Goal: Task Accomplishment & Management: Complete application form

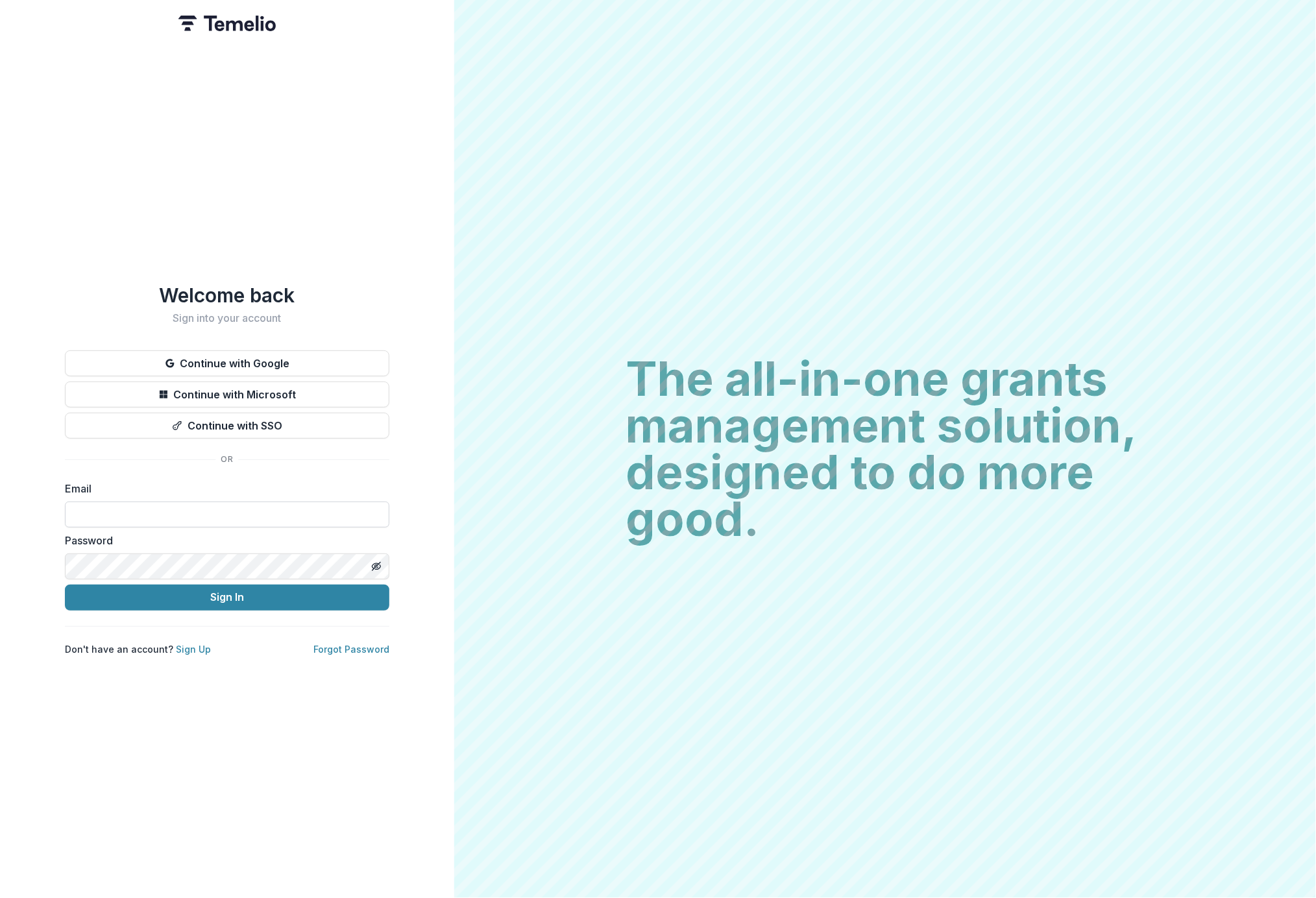
click at [290, 515] on input at bounding box center [227, 514] width 324 height 26
type input "**********"
click at [206, 592] on button "Sign In" at bounding box center [227, 597] width 324 height 26
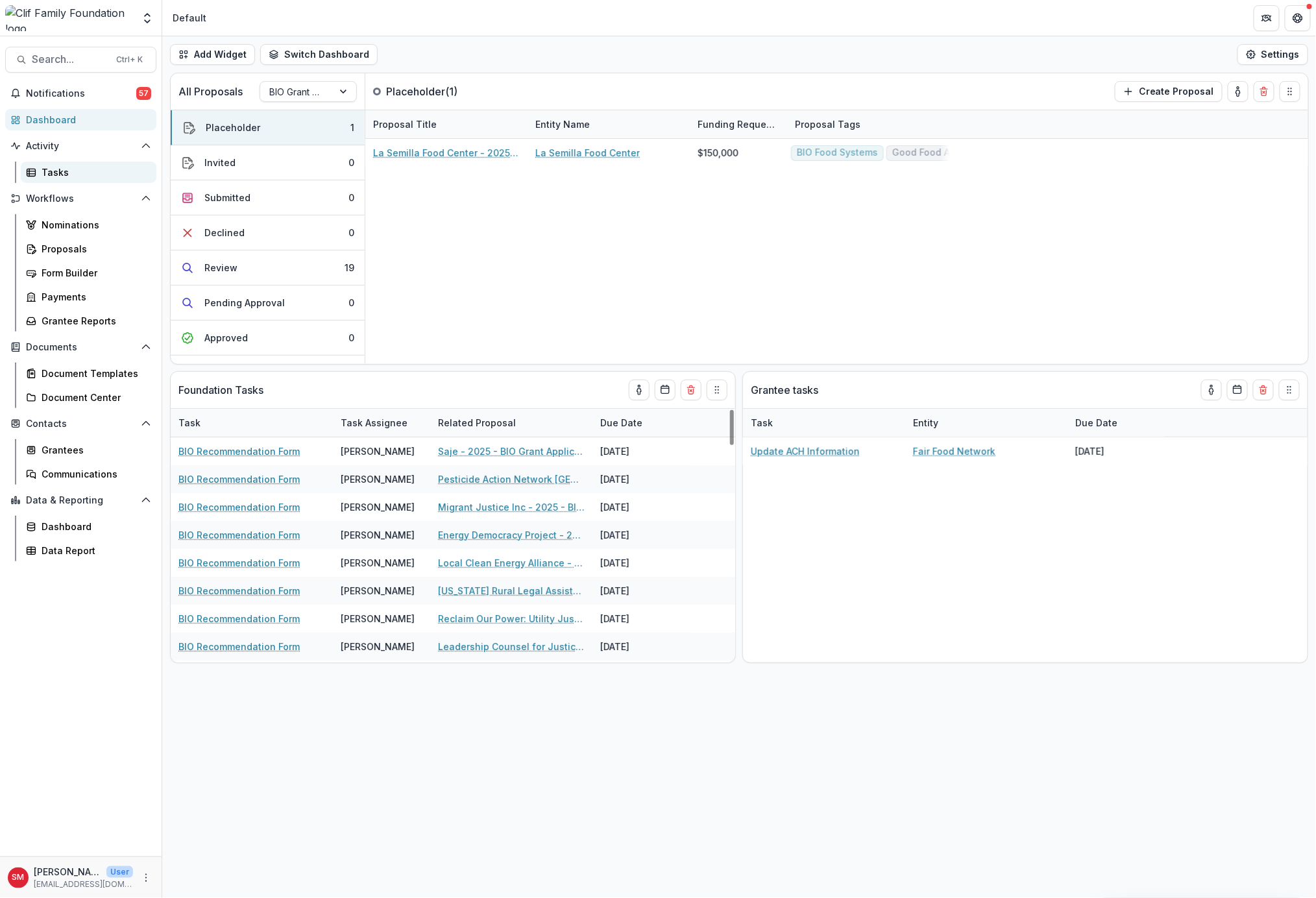
click at [55, 165] on div "Tasks" at bounding box center [94, 172] width 105 height 13
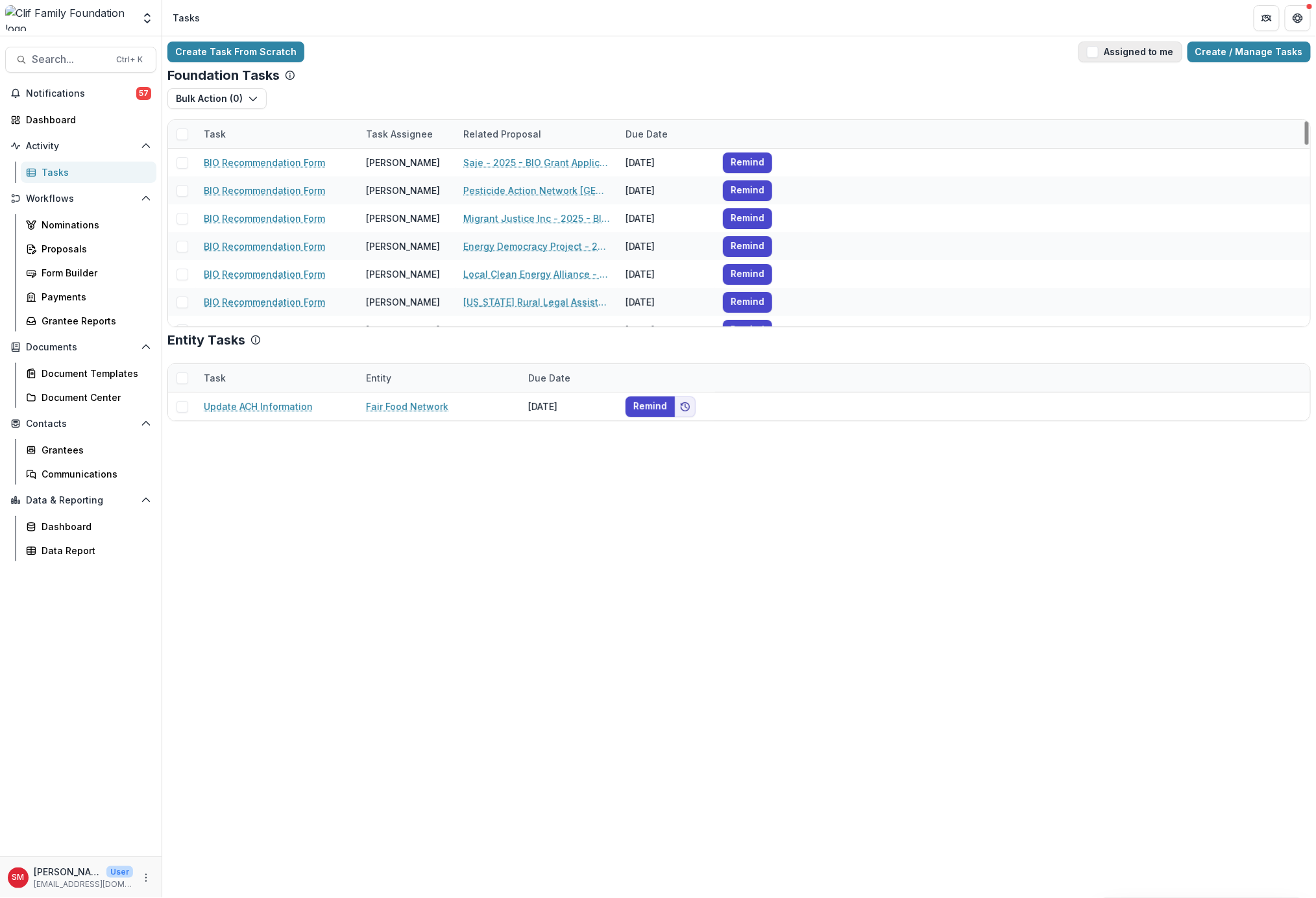
click at [1125, 45] on button "Assigned to me" at bounding box center [1130, 52] width 104 height 21
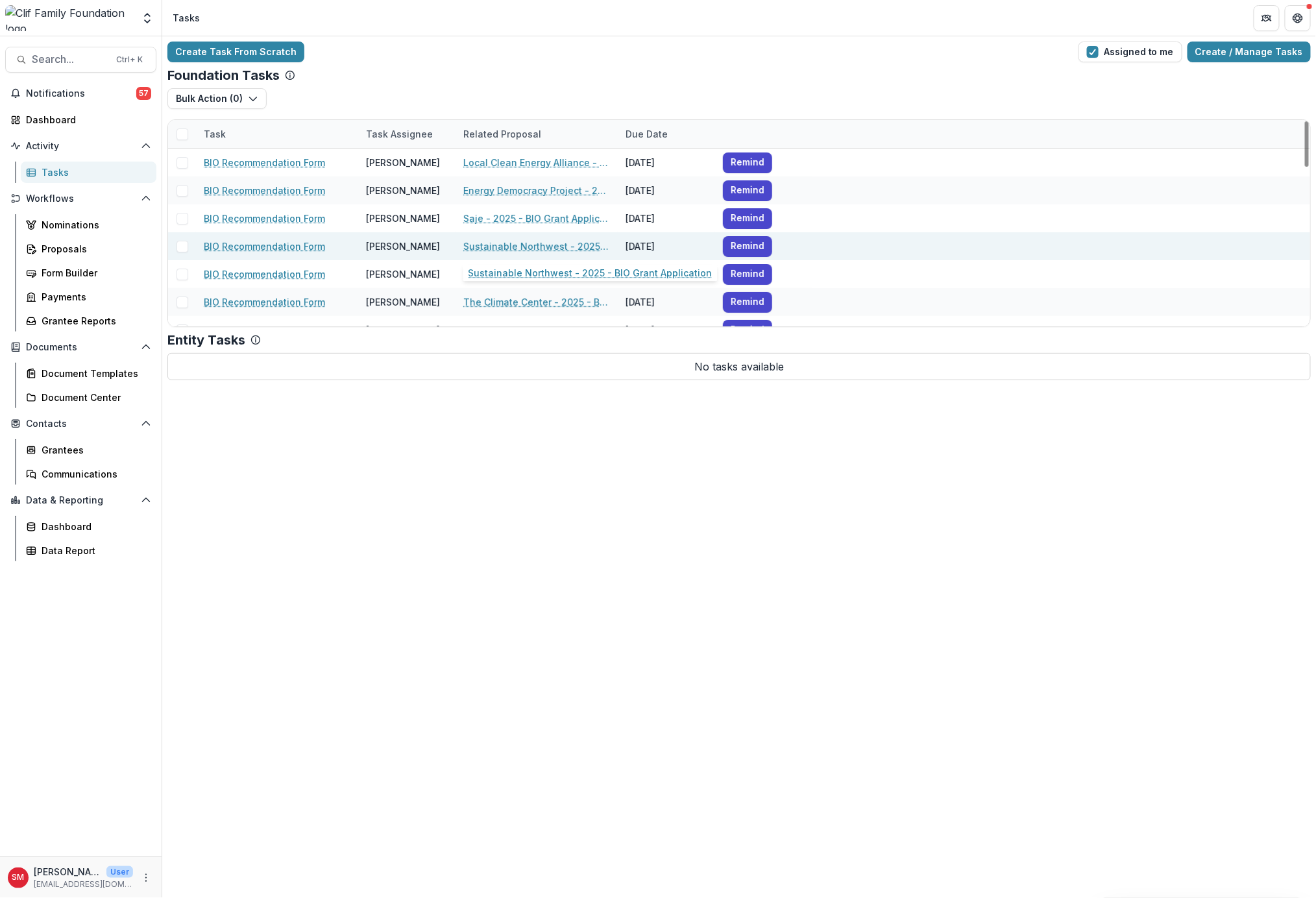
click at [553, 244] on link "Sustainable Northwest - 2025 - BIO Grant Application" at bounding box center [536, 245] width 147 height 13
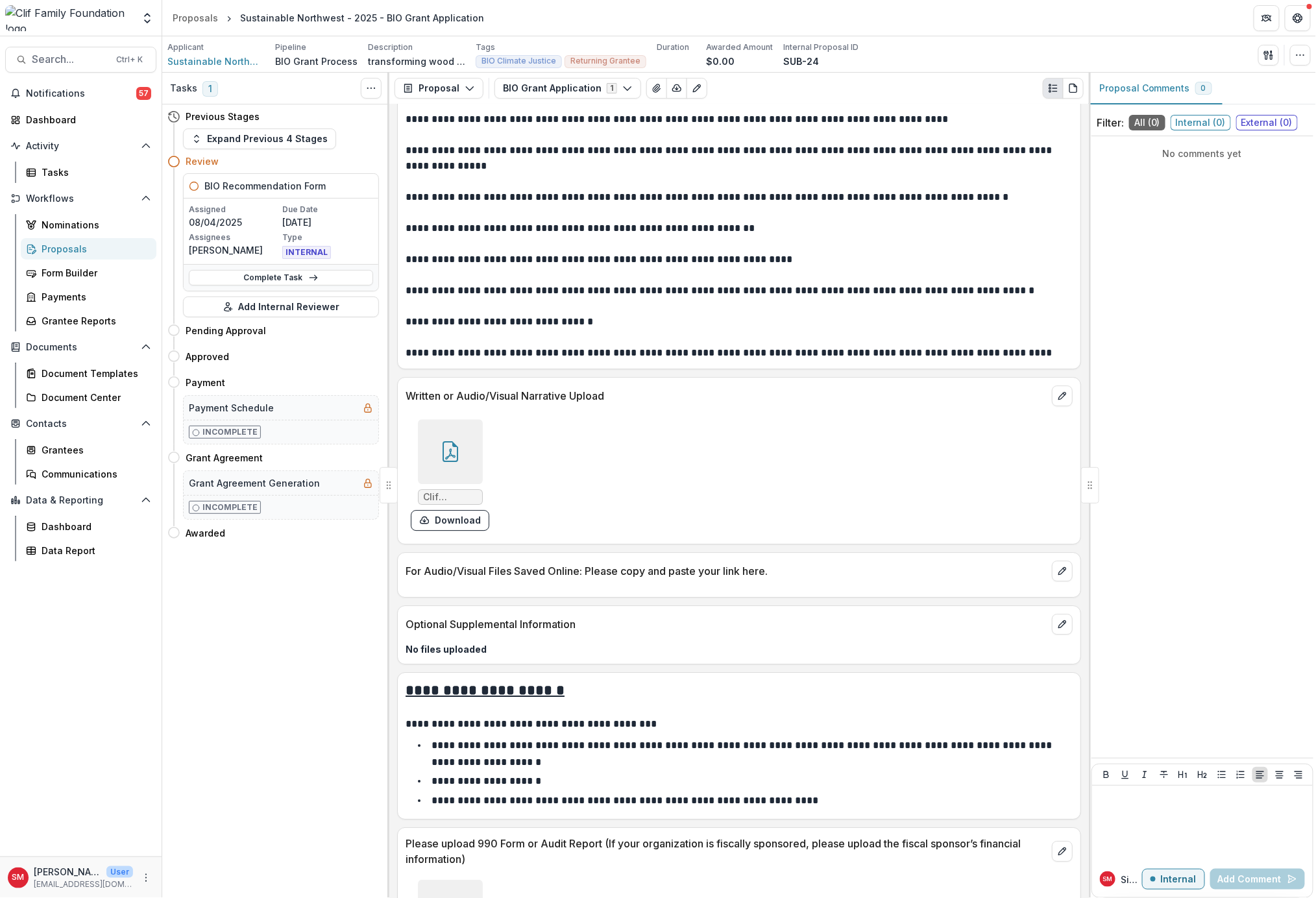
scroll to position [2465, 0]
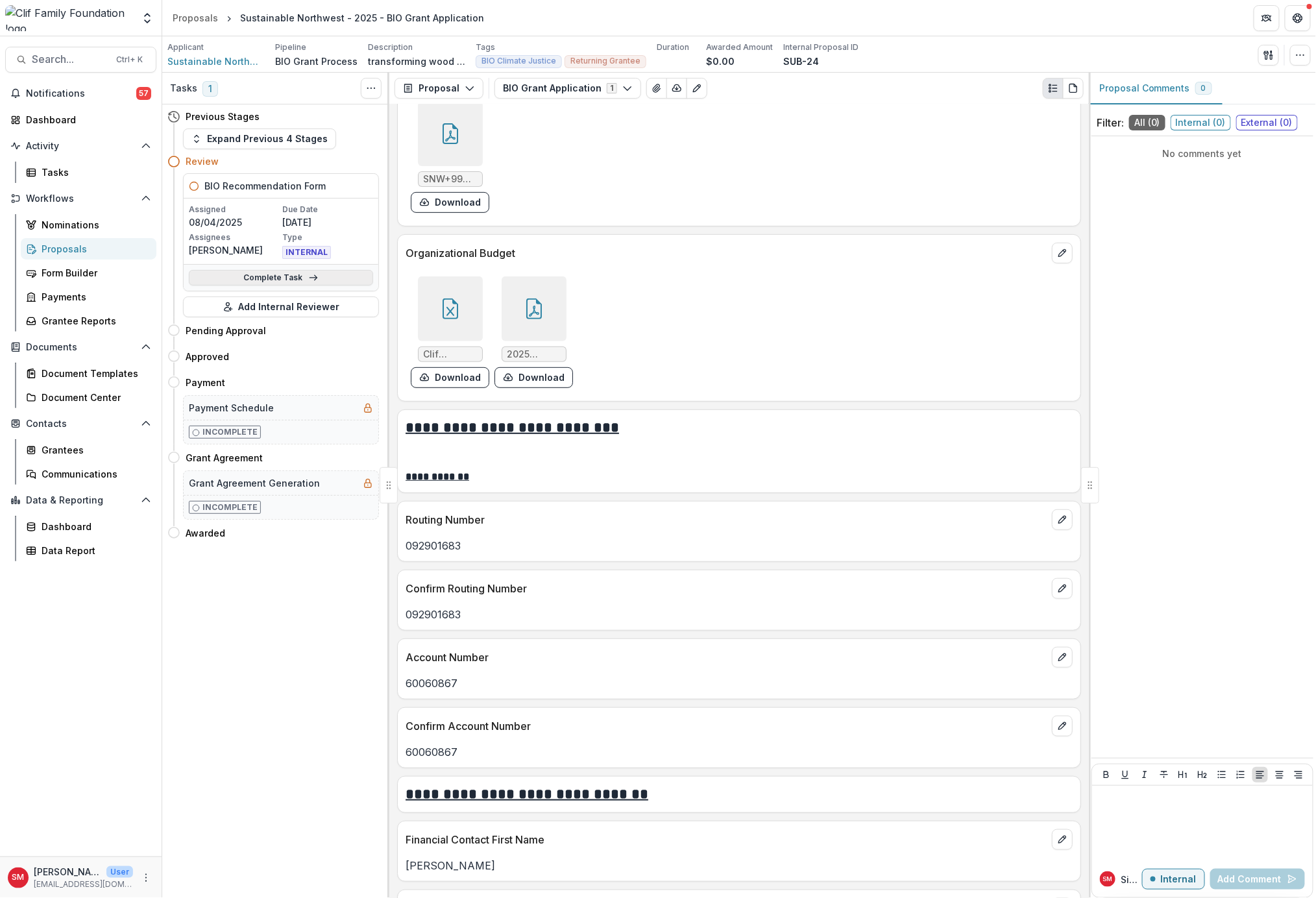
click at [280, 272] on link "Complete Task" at bounding box center [281, 278] width 184 height 16
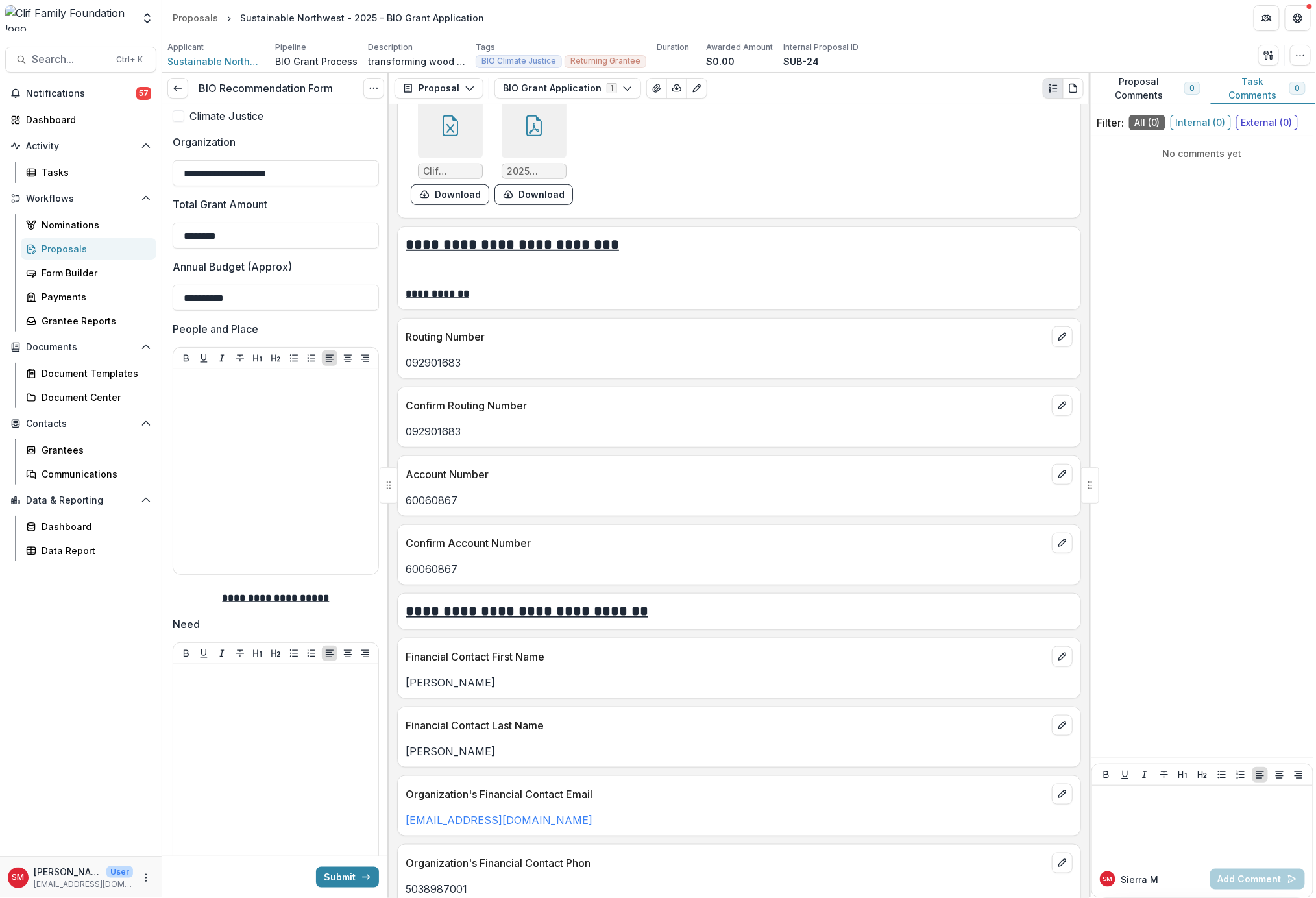
scroll to position [519, 0]
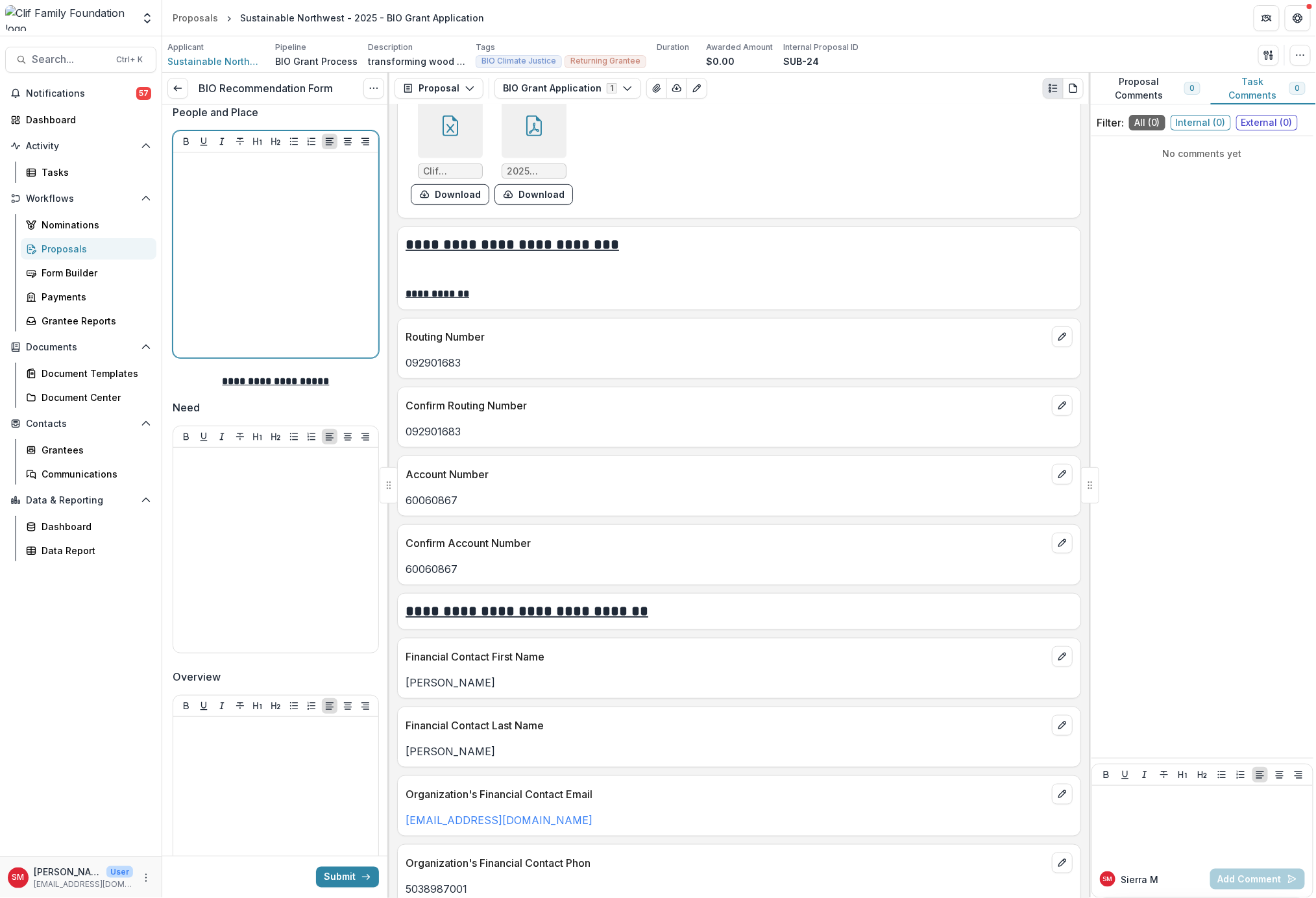
click at [282, 274] on div at bounding box center [276, 255] width 195 height 195
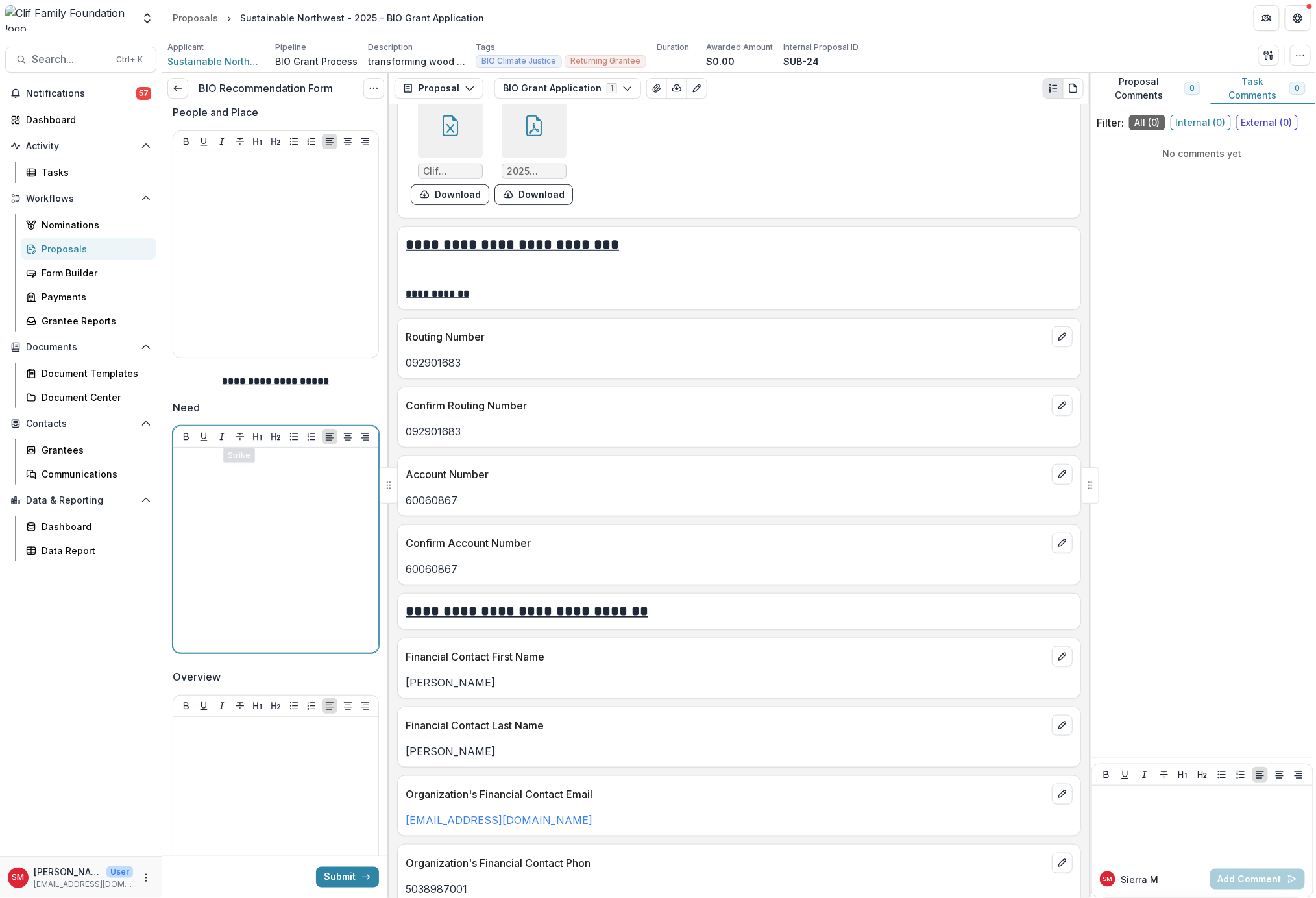
click at [234, 510] on div at bounding box center [276, 549] width 195 height 195
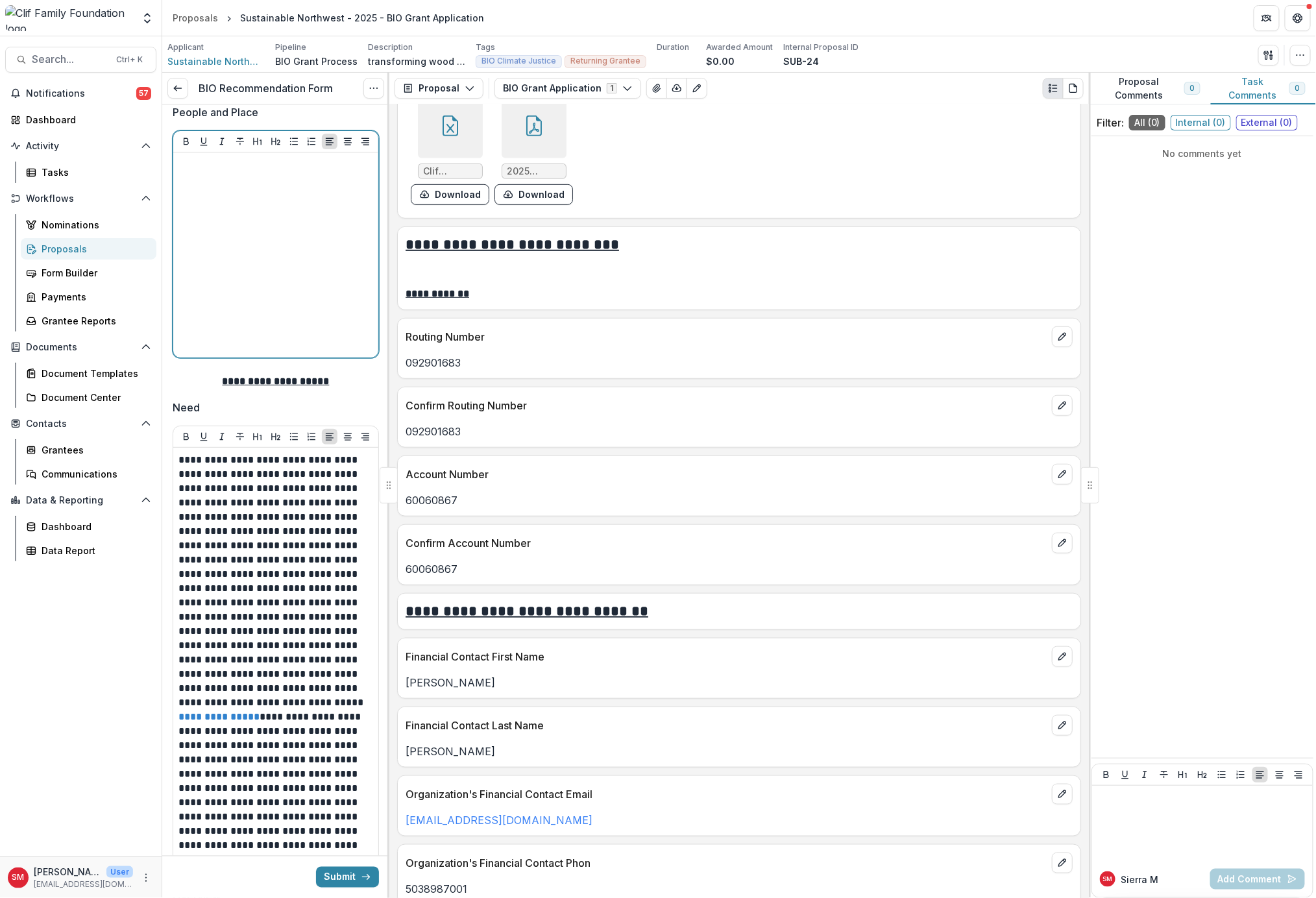
click at [238, 244] on div at bounding box center [276, 255] width 195 height 195
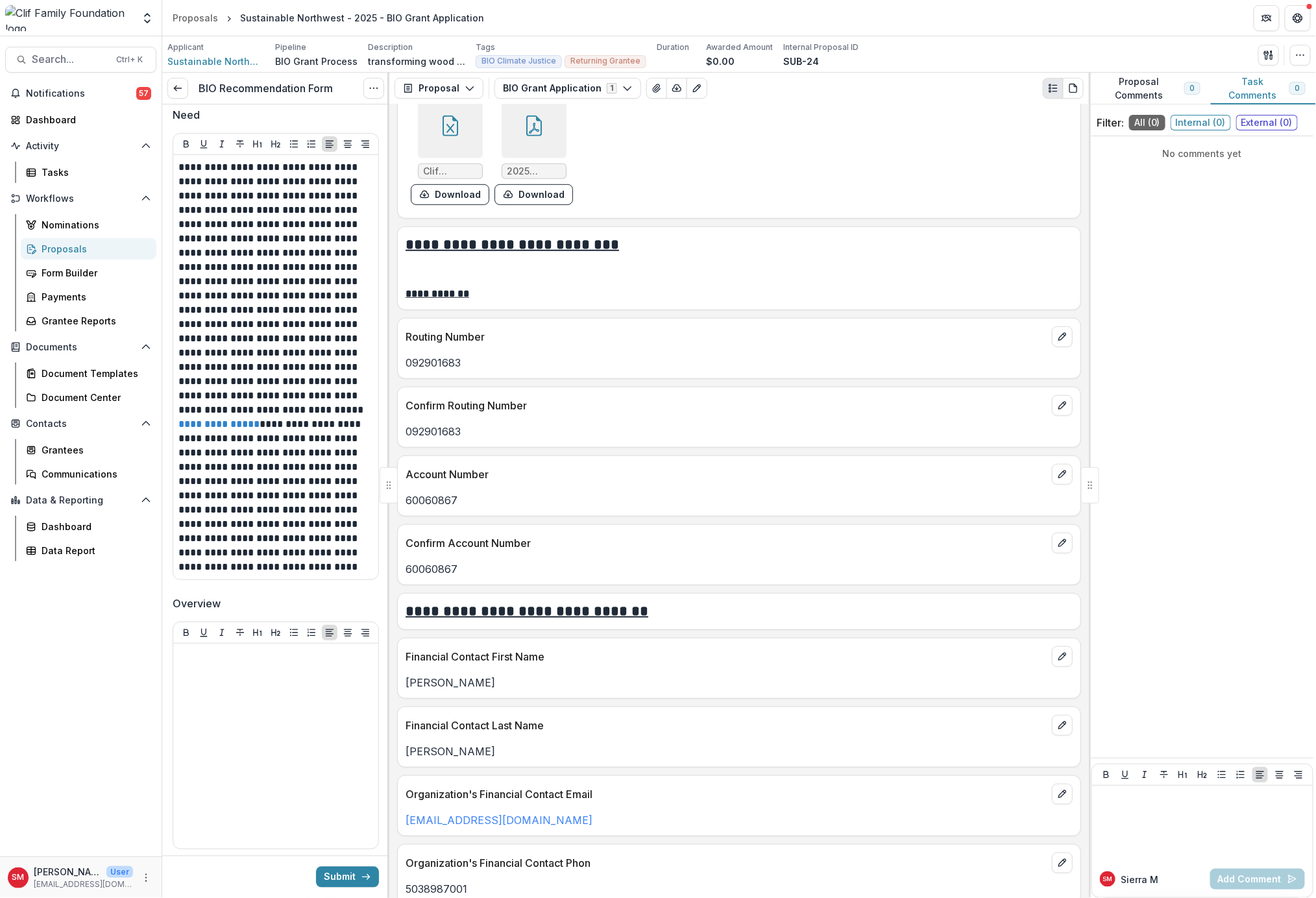
scroll to position [1167, 0]
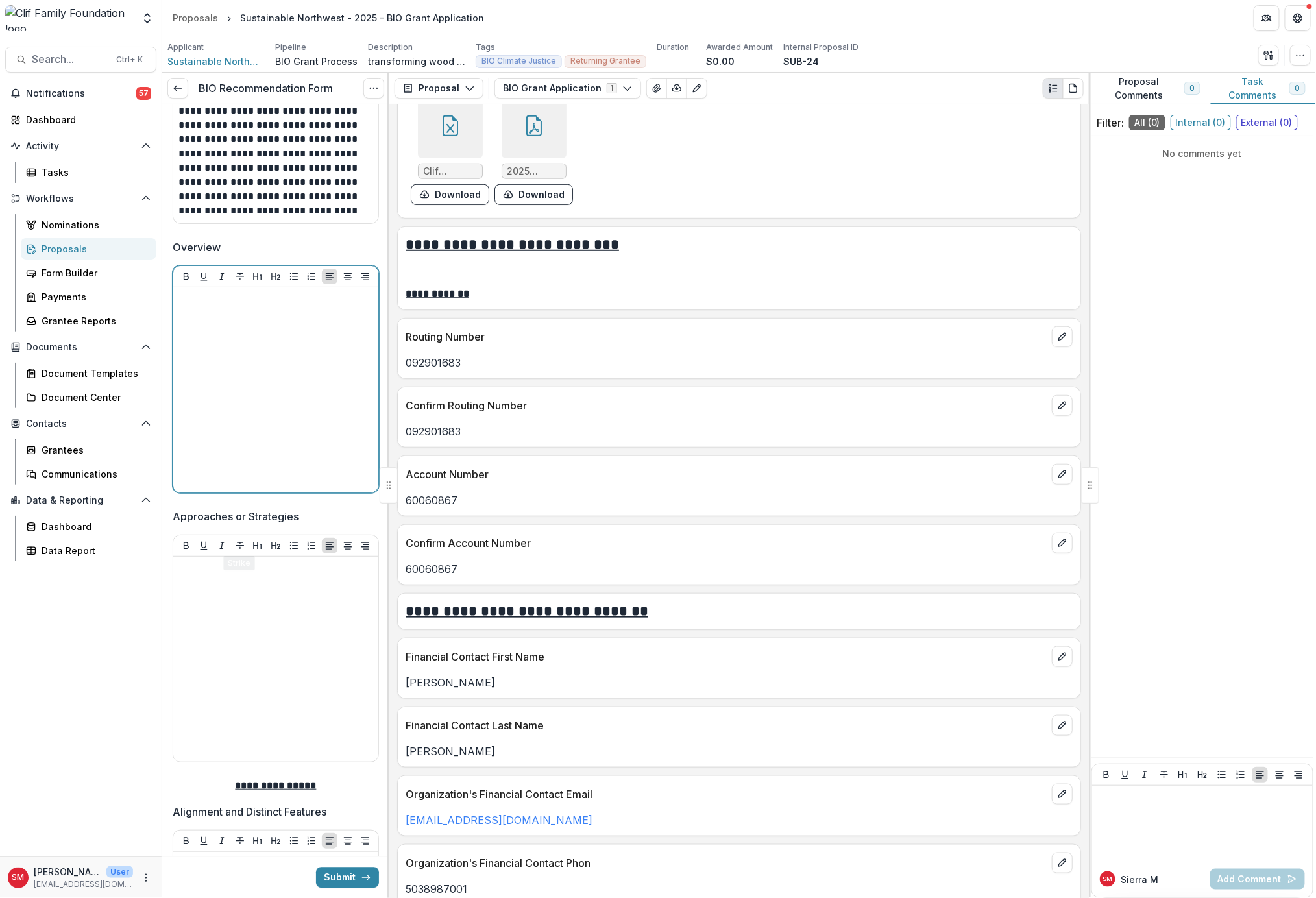
click at [334, 444] on div at bounding box center [276, 389] width 195 height 195
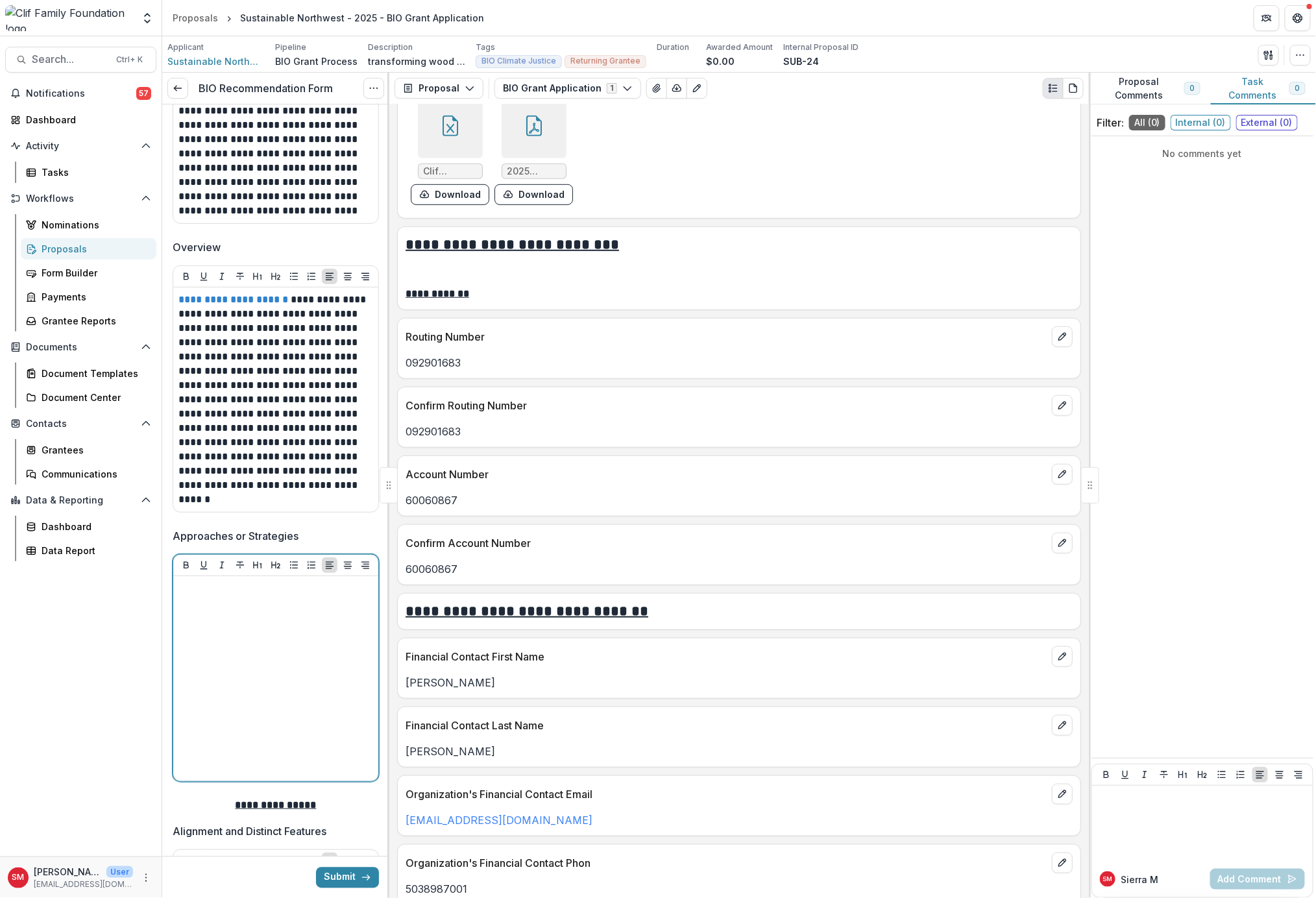
click at [253, 637] on div at bounding box center [276, 678] width 195 height 195
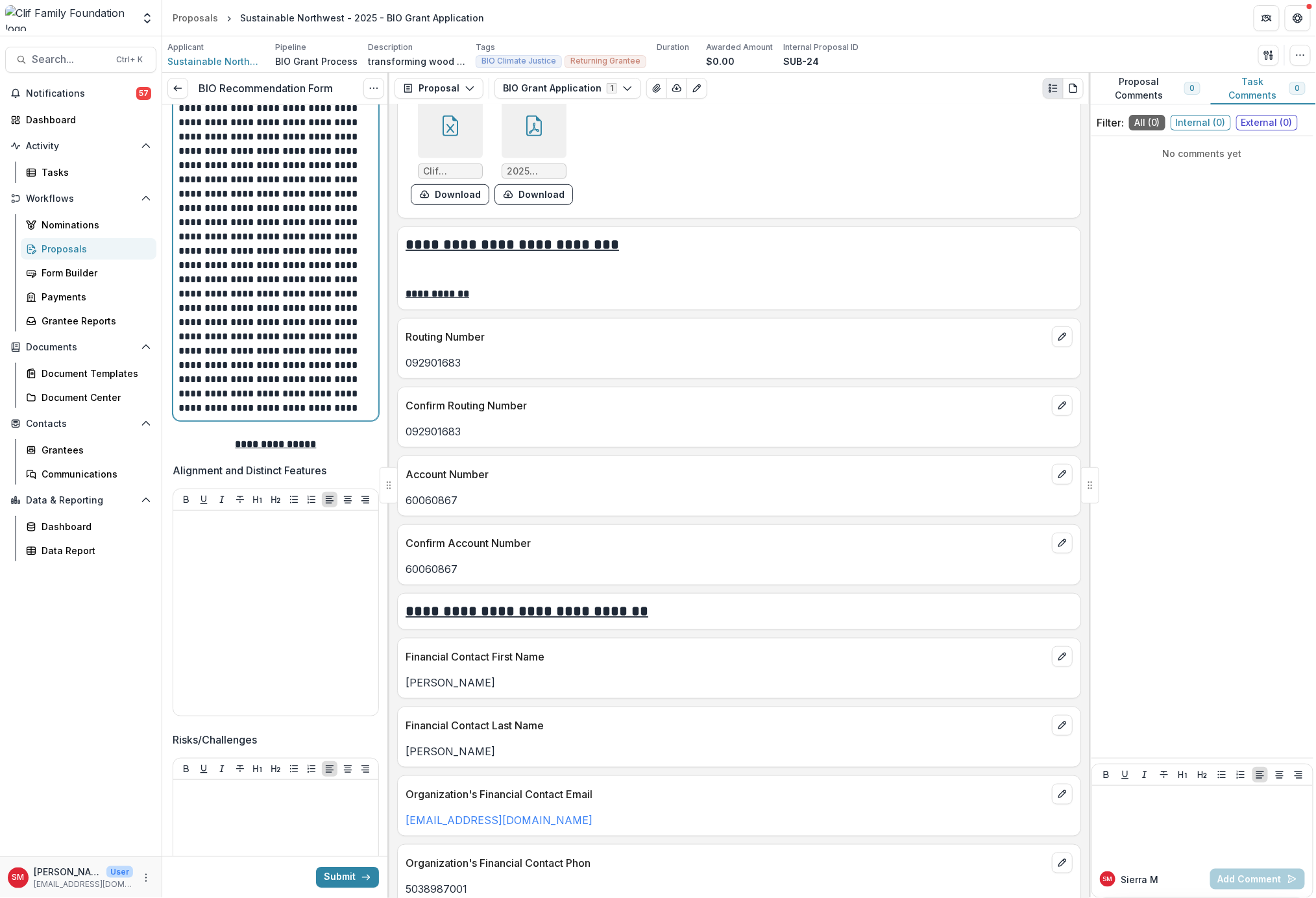
scroll to position [1840, 0]
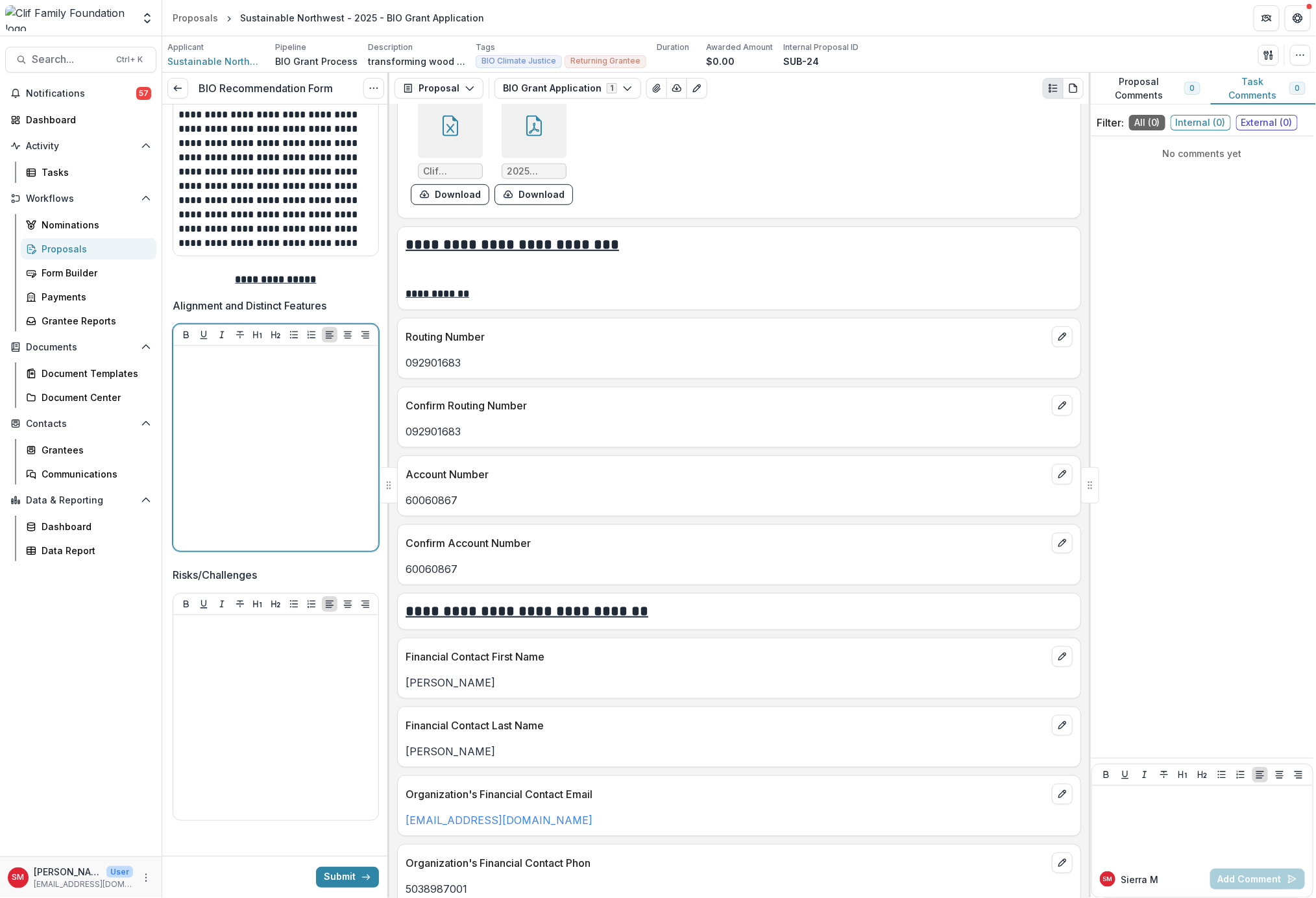
click at [214, 413] on div at bounding box center [276, 448] width 195 height 195
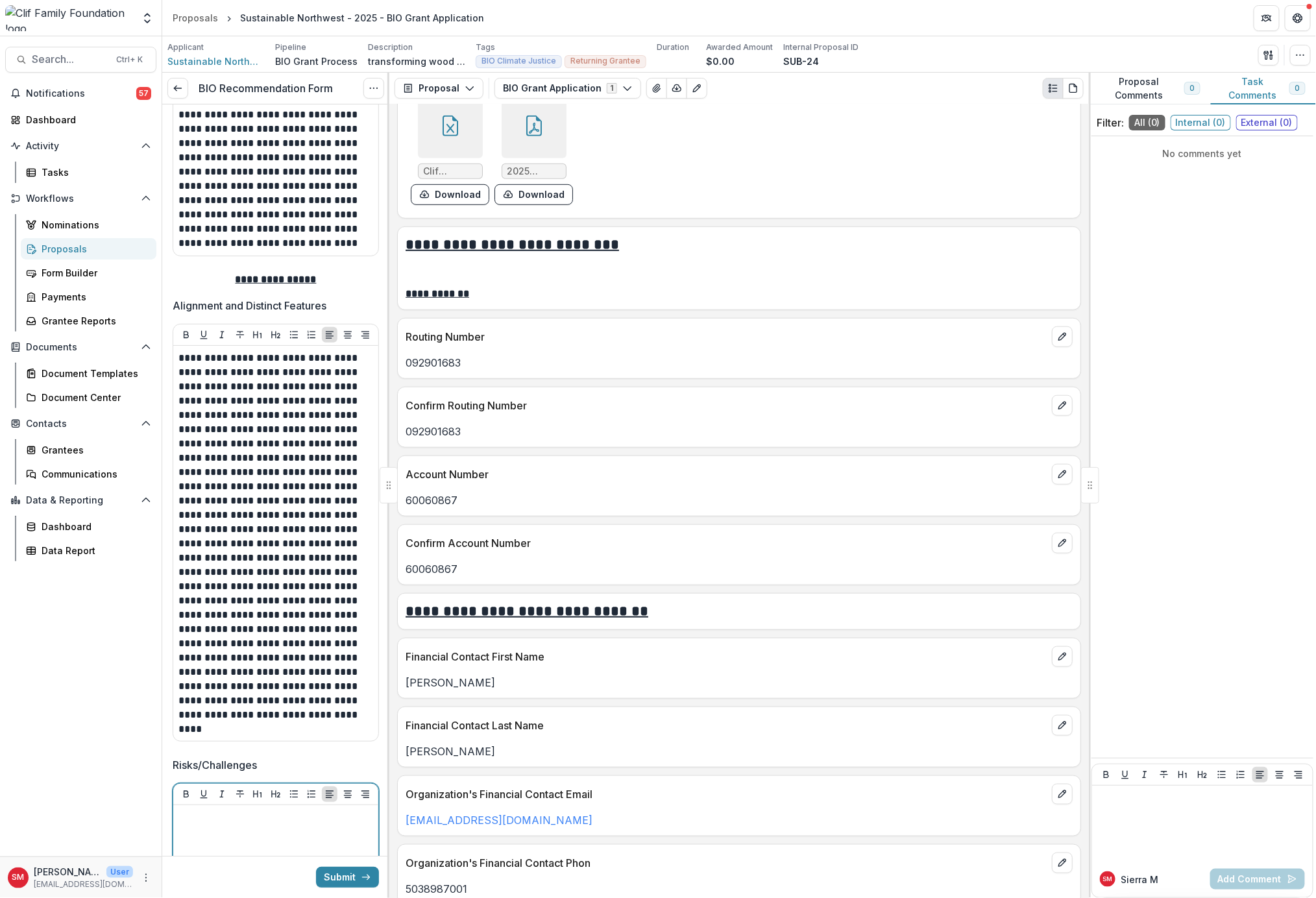
drag, startPoint x: 268, startPoint y: 823, endPoint x: 278, endPoint y: 828, distance: 11.2
click at [268, 820] on div at bounding box center [276, 907] width 195 height 195
